Goal: Information Seeking & Learning: Check status

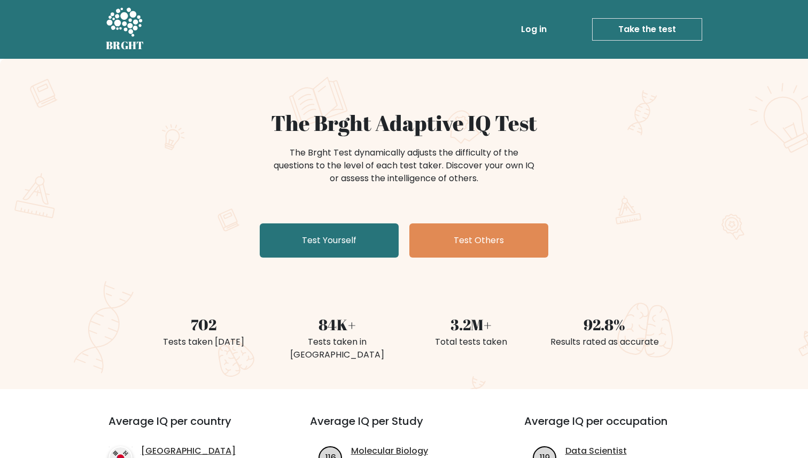
click at [534, 27] on link "Log in" at bounding box center [534, 29] width 34 height 21
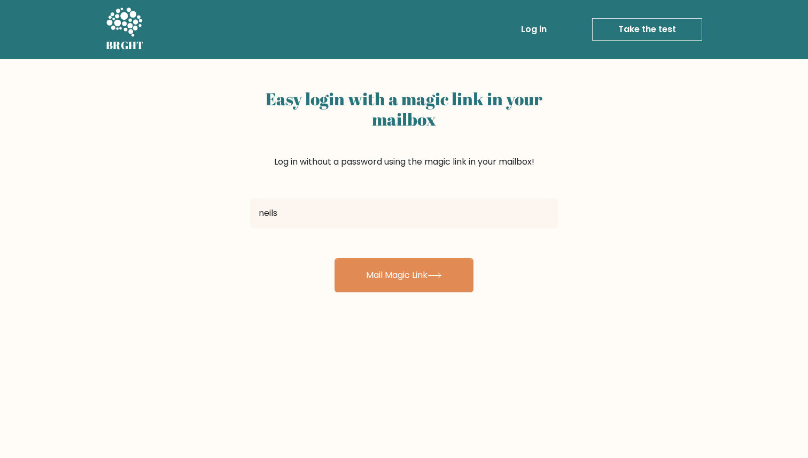
type input "[EMAIL_ADDRESS][DOMAIN_NAME]"
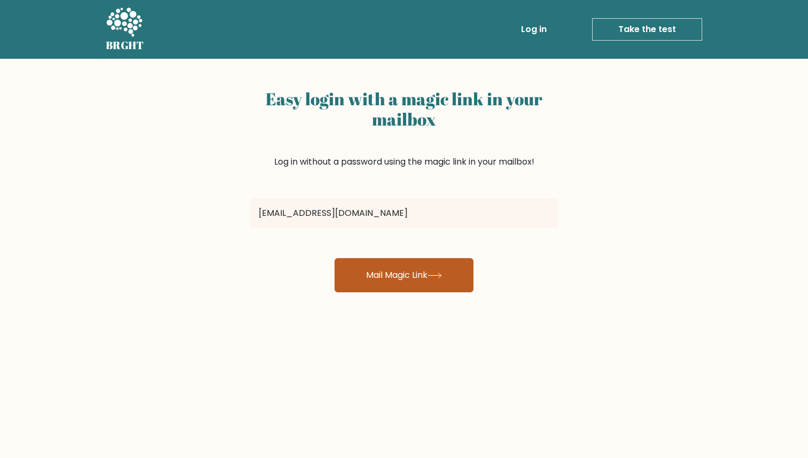
click at [397, 284] on button "Mail Magic Link" at bounding box center [403, 275] width 139 height 34
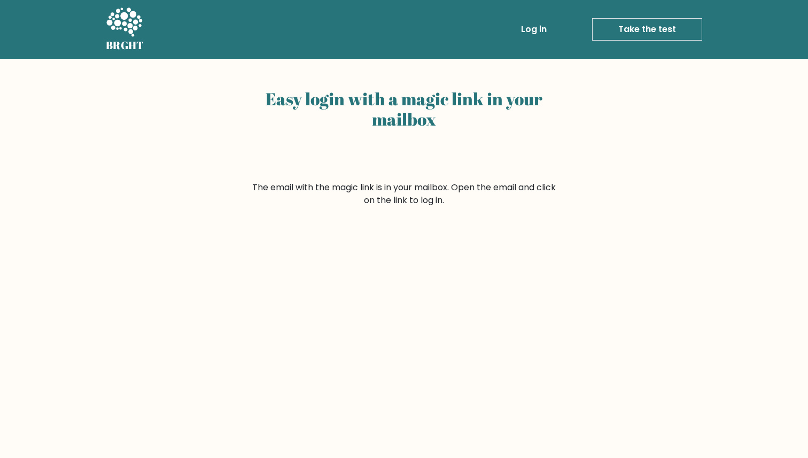
click at [122, 19] on icon at bounding box center [124, 21] width 36 height 29
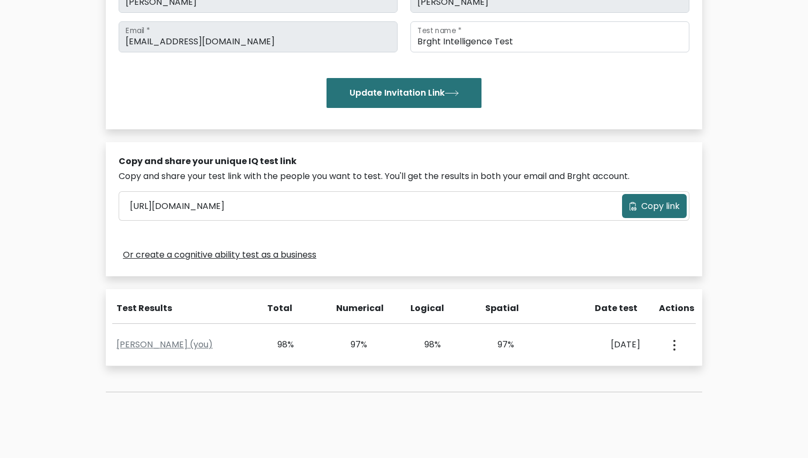
scroll to position [204, 0]
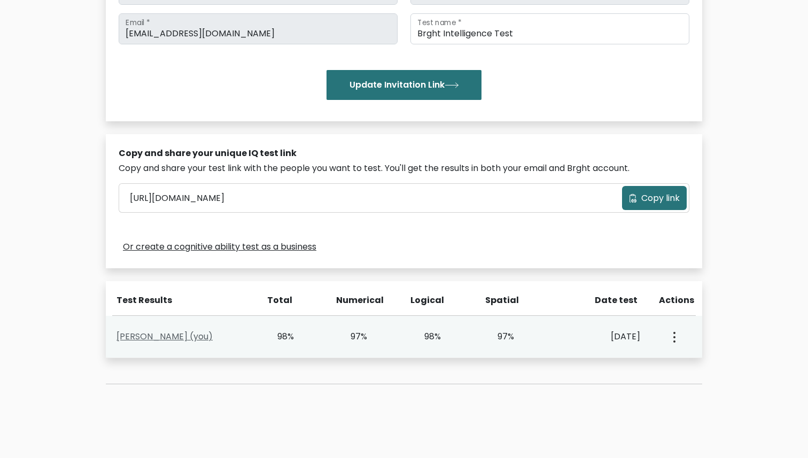
click at [168, 336] on link "Neil Shah (you)" at bounding box center [164, 336] width 96 height 12
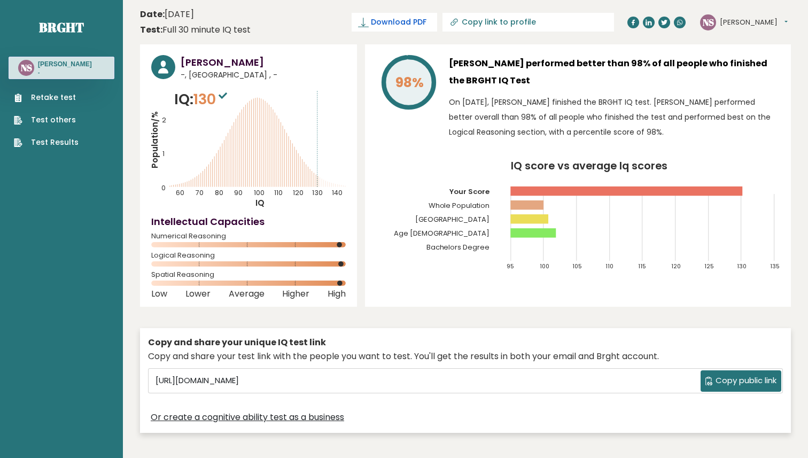
click at [426, 25] on span "Download PDF" at bounding box center [399, 22] width 56 height 11
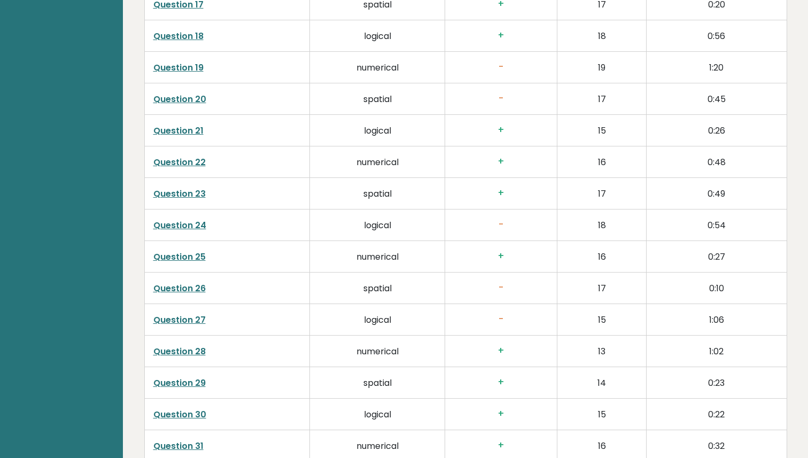
scroll to position [2202, 0]
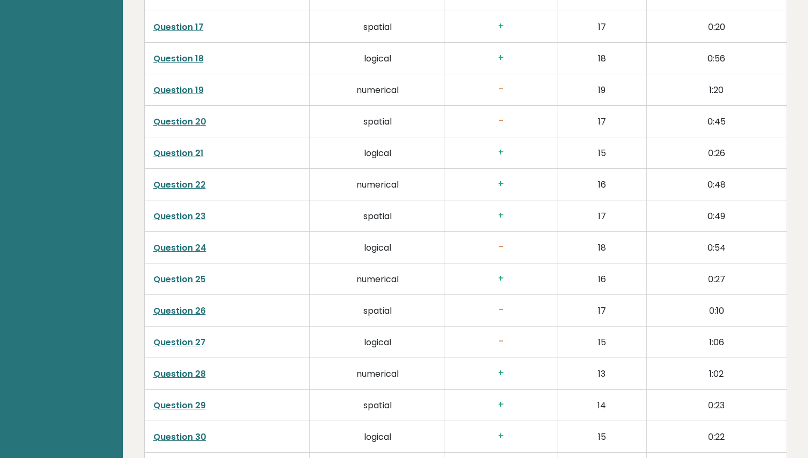
click at [199, 91] on link "Question 19" at bounding box center [178, 90] width 50 height 12
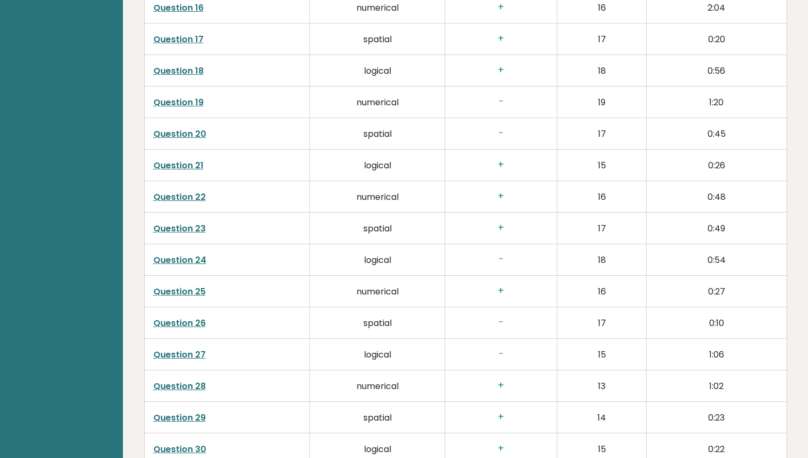
scroll to position [2170, 0]
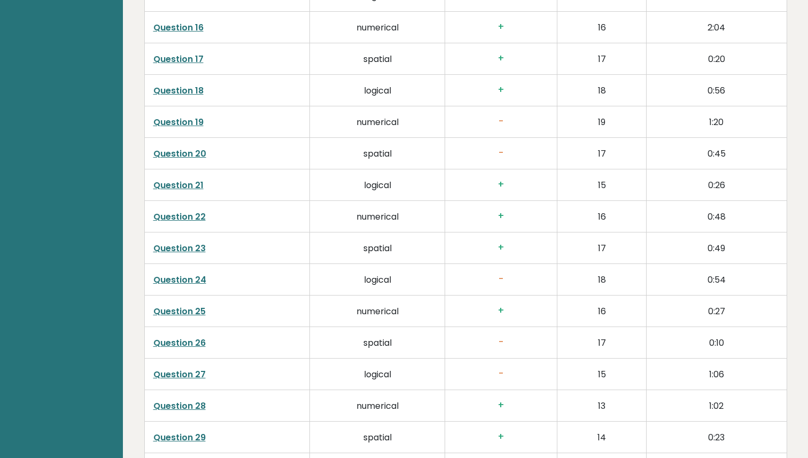
click at [194, 123] on link "Question 19" at bounding box center [178, 122] width 50 height 12
click at [190, 153] on link "Question 20" at bounding box center [179, 153] width 53 height 12
click at [198, 279] on link "Question 24" at bounding box center [179, 280] width 53 height 12
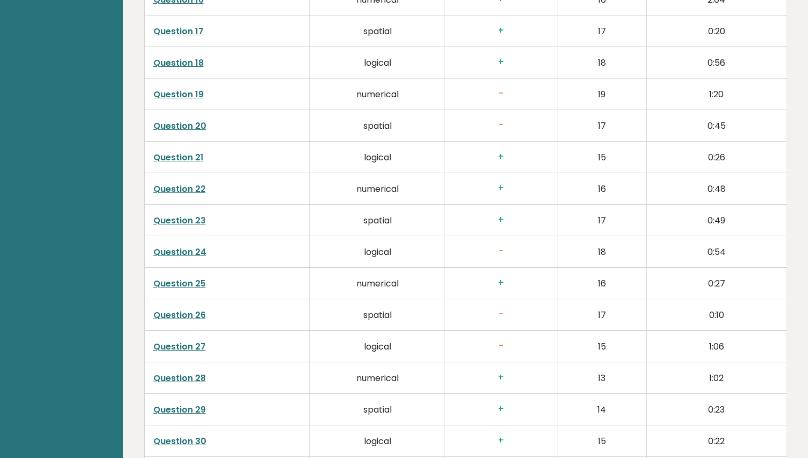
scroll to position [2199, 0]
click at [203, 314] on link "Question 26" at bounding box center [179, 314] width 52 height 12
click at [198, 345] on link "Question 27" at bounding box center [179, 345] width 52 height 12
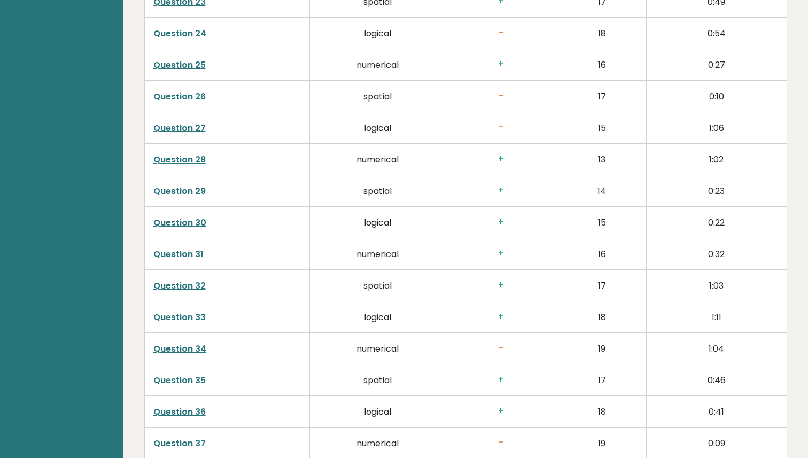
click at [193, 348] on link "Question 34" at bounding box center [179, 348] width 53 height 12
click at [192, 348] on link "Question 37" at bounding box center [179, 349] width 52 height 12
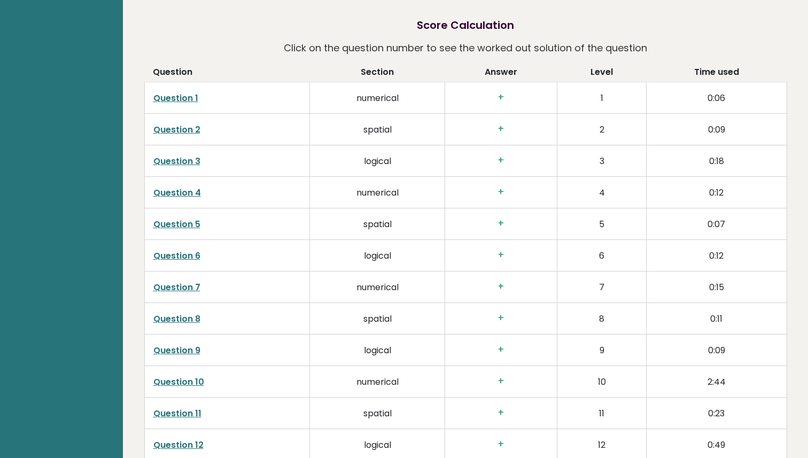
scroll to position [1651, 0]
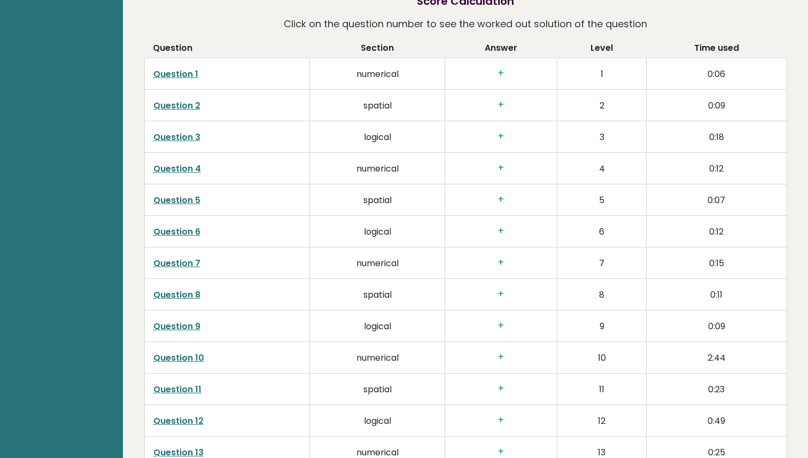
click at [193, 359] on link "Question 10" at bounding box center [178, 358] width 51 height 12
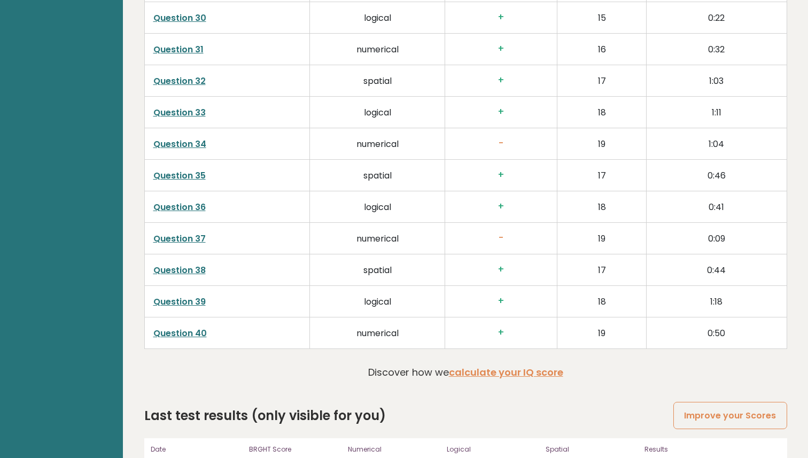
scroll to position [2662, 0]
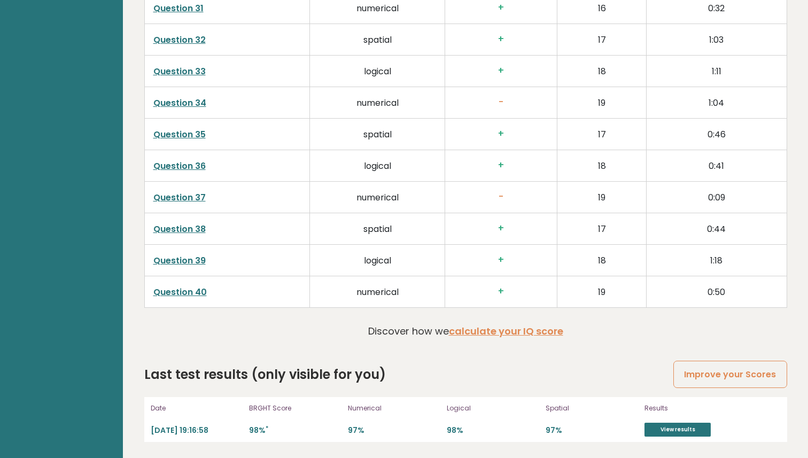
click at [199, 290] on link "Question 40" at bounding box center [179, 292] width 53 height 12
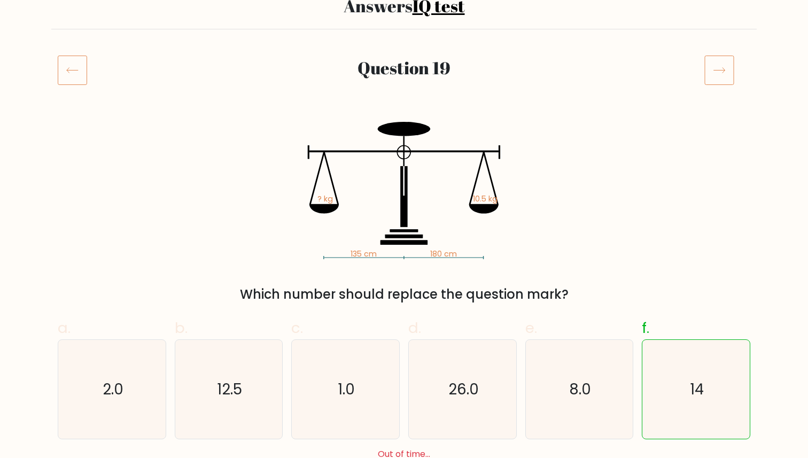
scroll to position [92, 0]
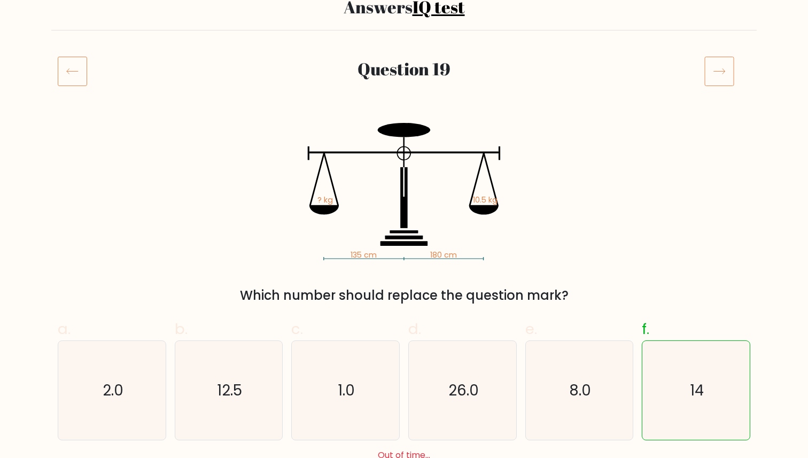
click at [82, 73] on icon at bounding box center [72, 71] width 29 height 30
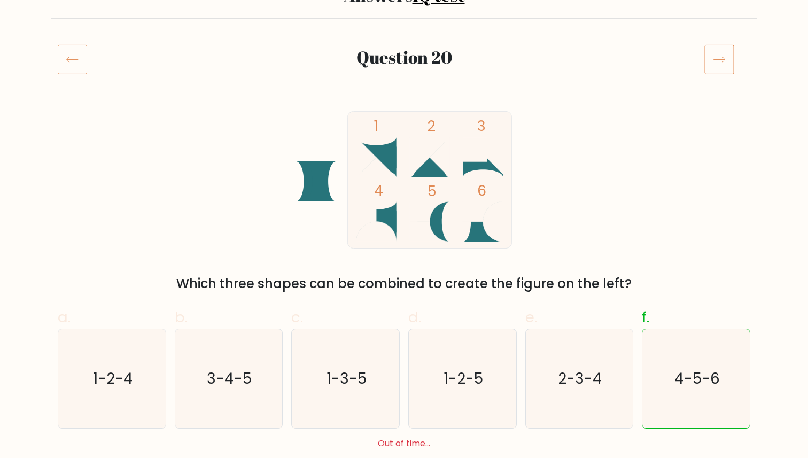
scroll to position [36, 0]
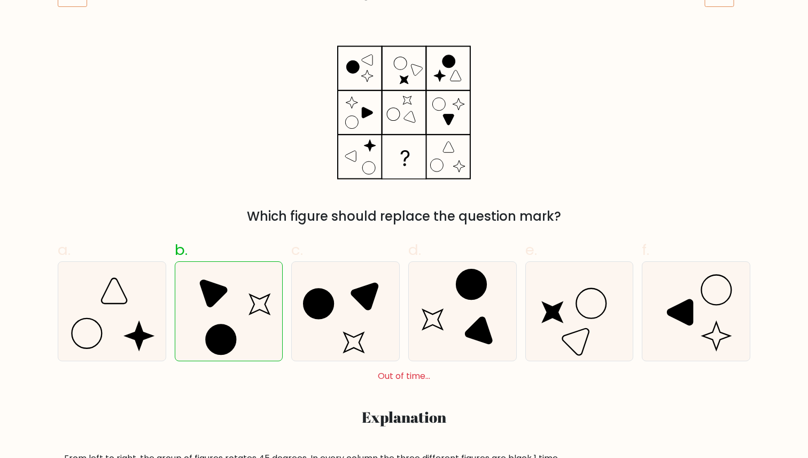
scroll to position [170, 0]
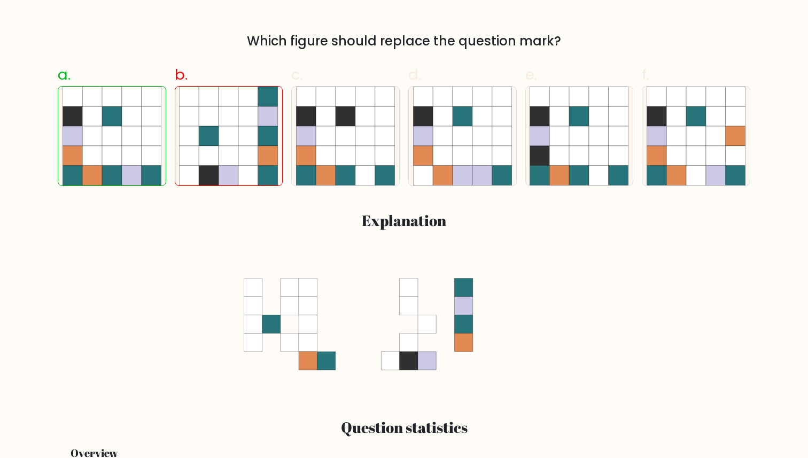
scroll to position [341, 0]
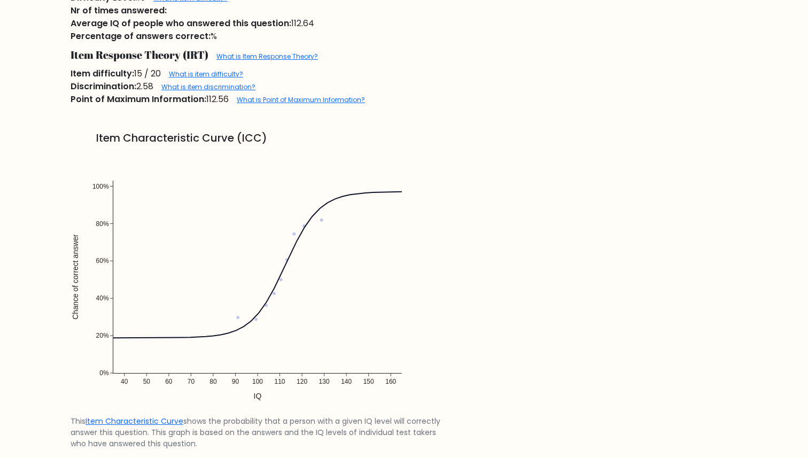
scroll to position [725, 0]
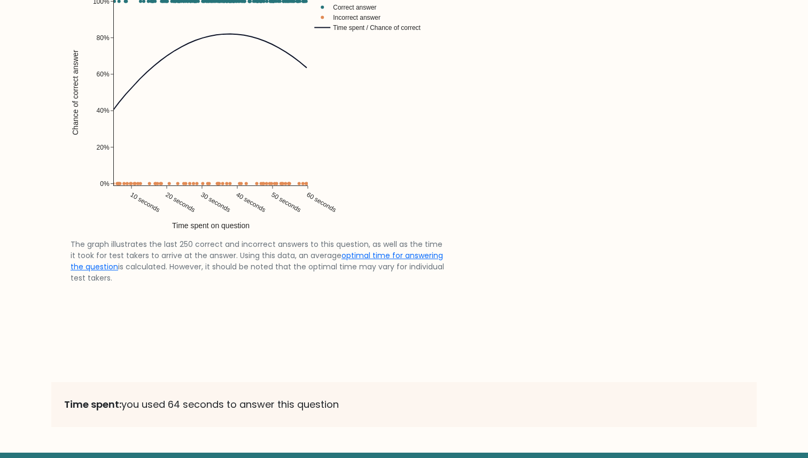
scroll to position [2051, 0]
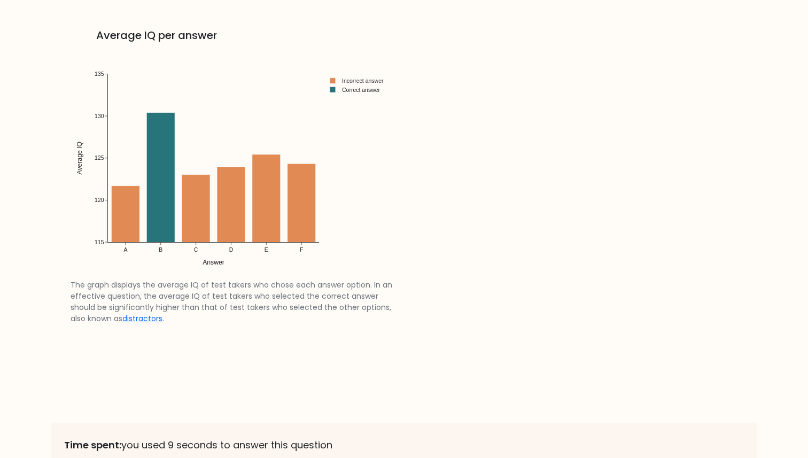
scroll to position [1641, 0]
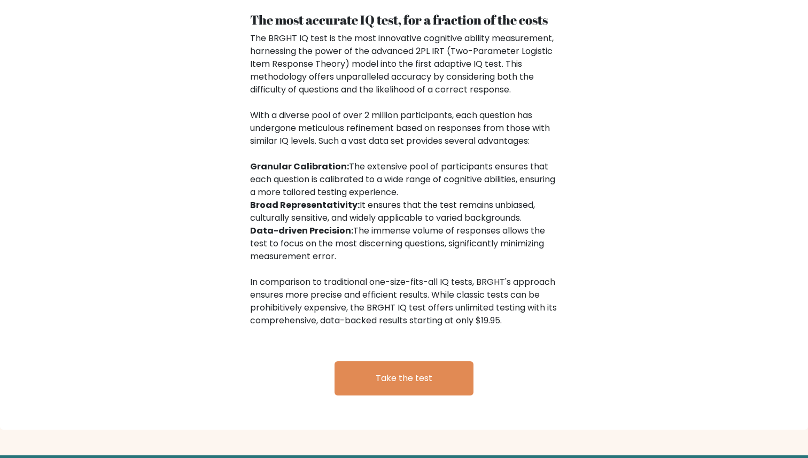
scroll to position [1656, 0]
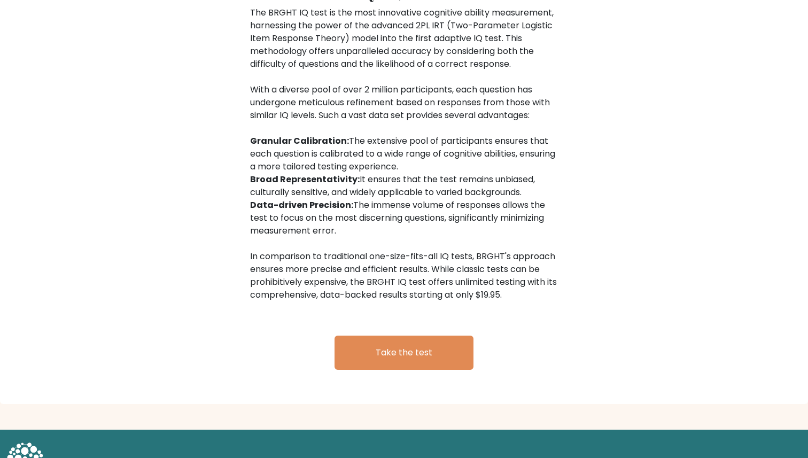
drag, startPoint x: 556, startPoint y: 376, endPoint x: 322, endPoint y: 28, distance: 418.7
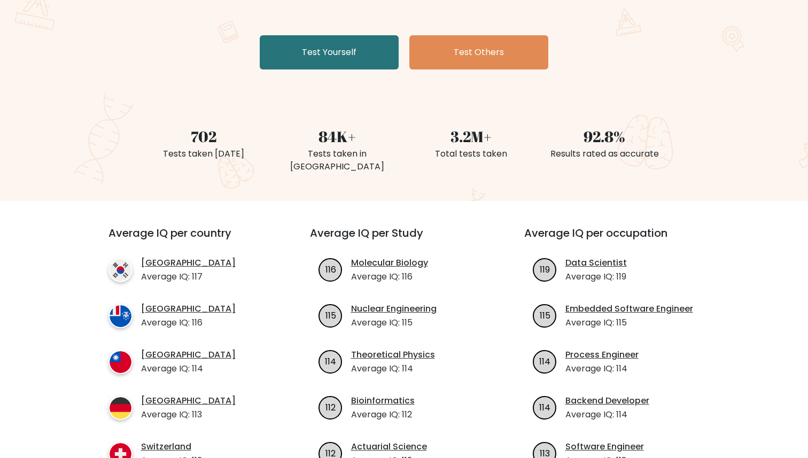
scroll to position [0, 0]
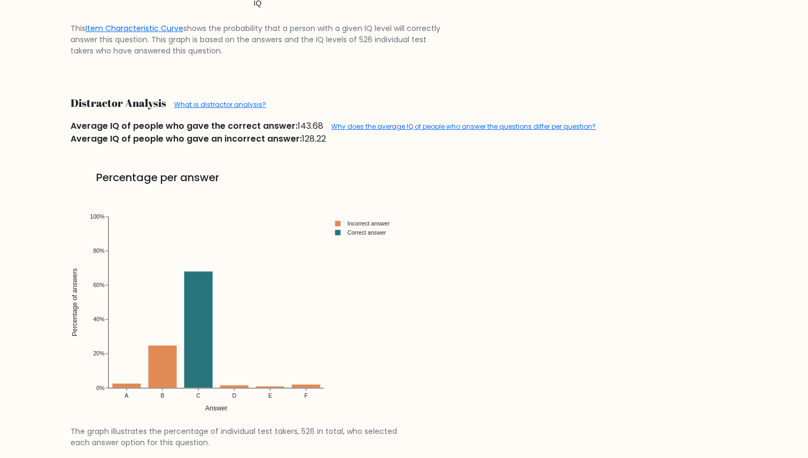
scroll to position [1304, 0]
